Goal: Navigation & Orientation: Find specific page/section

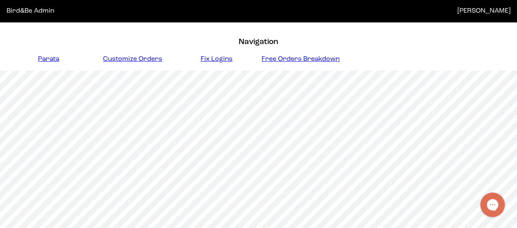
click at [221, 57] on span "Fix Logins" at bounding box center [216, 59] width 32 height 7
